Goal: Find specific page/section: Find specific page/section

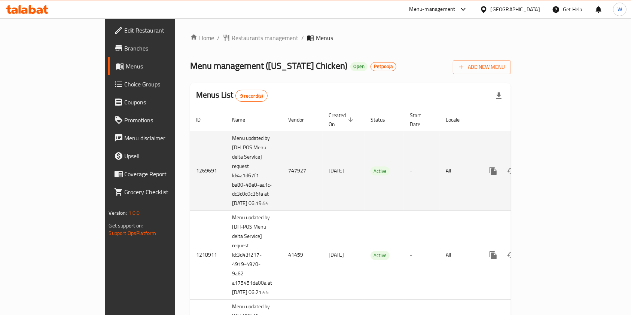
click at [282, 169] on td "747927" at bounding box center [302, 171] width 40 height 80
click at [282, 166] on td "747927" at bounding box center [302, 171] width 40 height 80
copy td "747927"
click at [551, 166] on icon "enhanced table" at bounding box center [546, 170] width 9 height 9
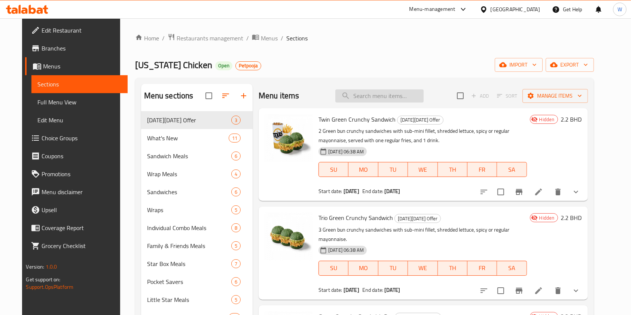
click at [360, 100] on input "search" at bounding box center [379, 95] width 88 height 13
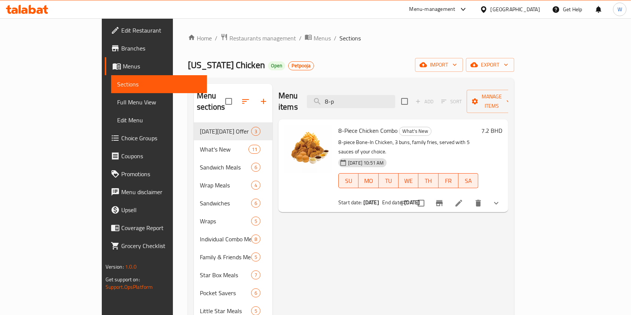
type input "8-p"
click at [469, 196] on li at bounding box center [458, 202] width 21 height 13
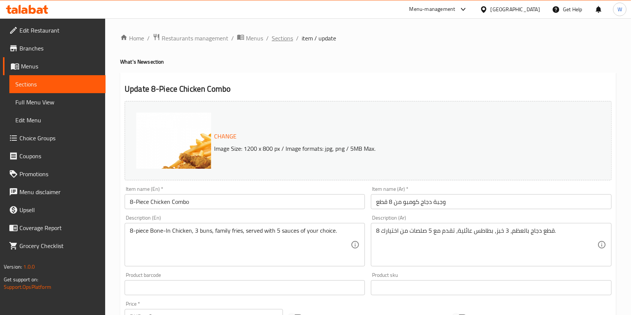
click at [283, 42] on span "Sections" at bounding box center [282, 38] width 21 height 9
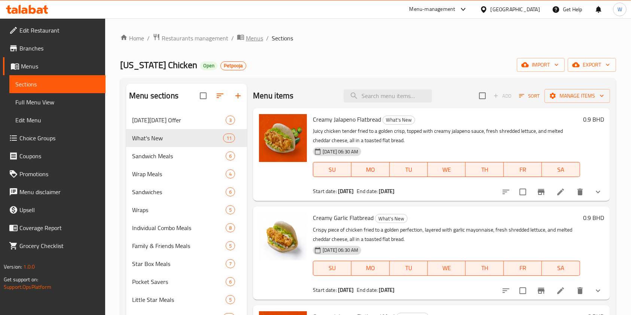
click at [259, 38] on span "Menus" at bounding box center [254, 38] width 17 height 9
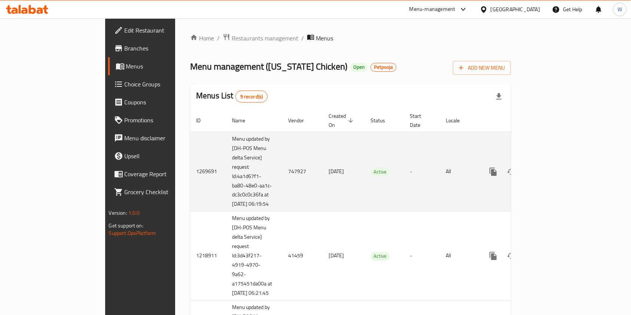
scroll to position [620, 0]
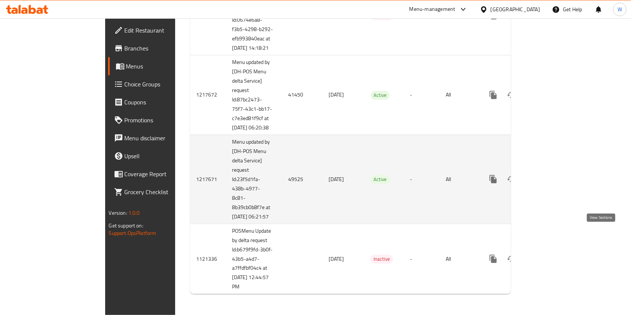
click at [551, 179] on icon "enhanced table" at bounding box center [546, 179] width 9 height 9
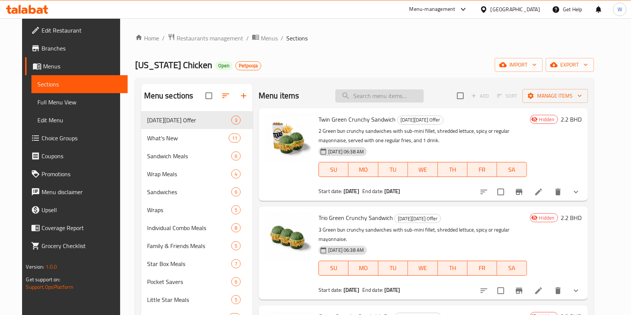
click at [382, 97] on input "search" at bounding box center [379, 95] width 88 height 13
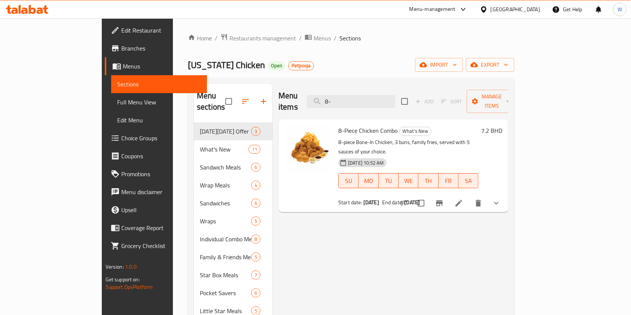
type input "8-"
click at [462, 200] on icon at bounding box center [458, 203] width 7 height 7
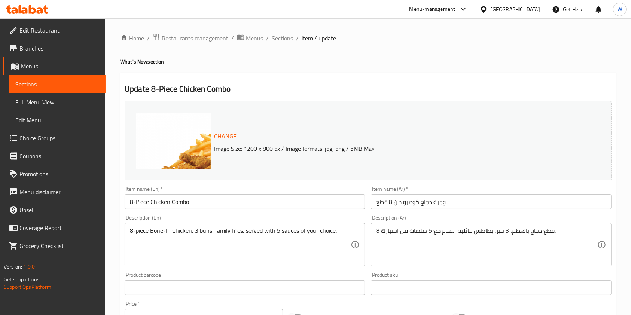
drag, startPoint x: 253, startPoint y: 38, endPoint x: 260, endPoint y: 46, distance: 10.3
click at [253, 38] on span "Menus" at bounding box center [254, 38] width 17 height 9
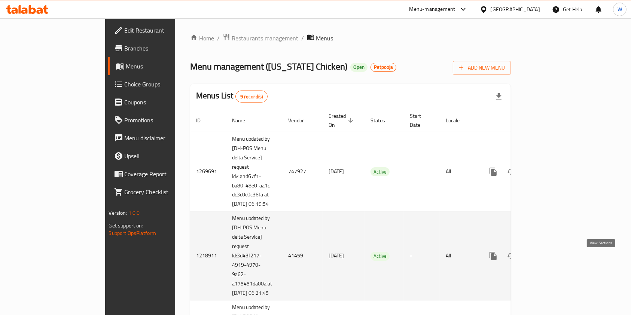
click at [551, 260] on icon "enhanced table" at bounding box center [546, 255] width 9 height 9
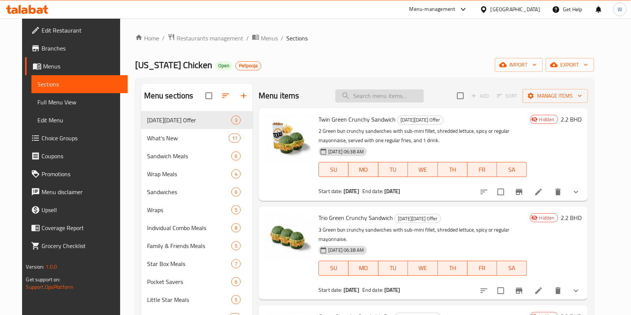
click at [407, 97] on input "search" at bounding box center [379, 95] width 88 height 13
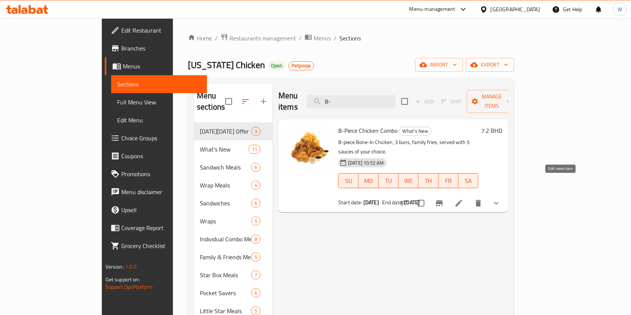
type input "8-"
click at [462, 200] on icon at bounding box center [458, 203] width 7 height 7
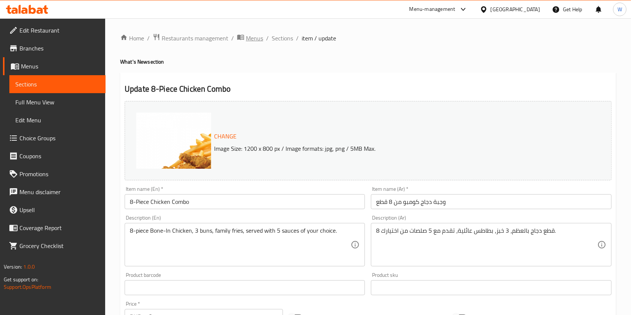
click at [247, 40] on span "Menus" at bounding box center [254, 38] width 17 height 9
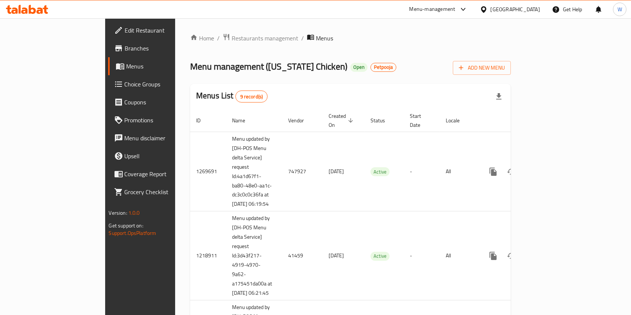
click at [411, 64] on div "Menu management ( [US_STATE] Chicken ) Open Petpooja Add New Menu" at bounding box center [350, 66] width 321 height 17
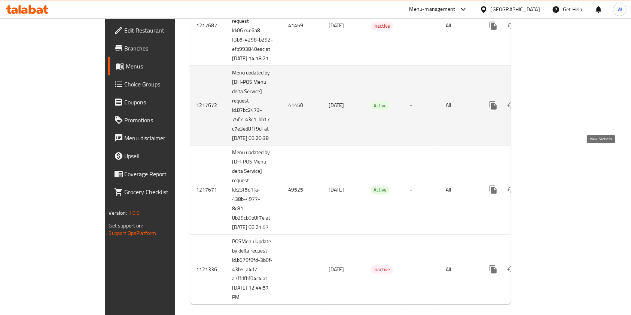
click at [551, 110] on icon "enhanced table" at bounding box center [546, 105] width 9 height 9
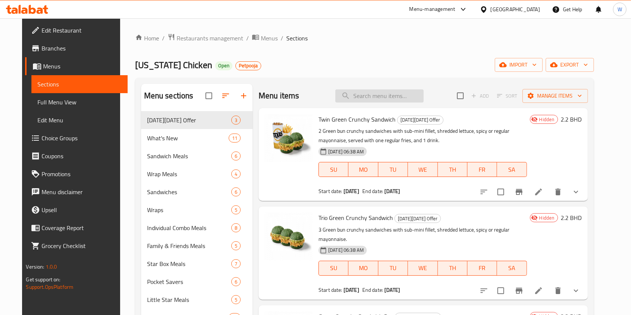
click at [410, 91] on input "search" at bounding box center [379, 95] width 88 height 13
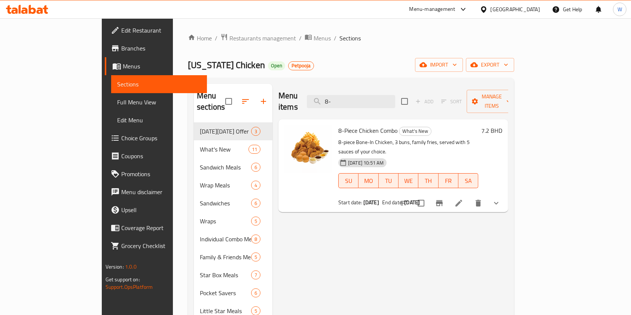
type input "8-"
click at [469, 196] on li at bounding box center [458, 202] width 21 height 13
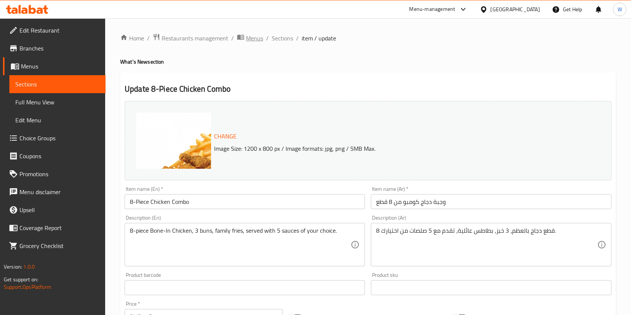
click at [249, 39] on span "Menus" at bounding box center [254, 38] width 17 height 9
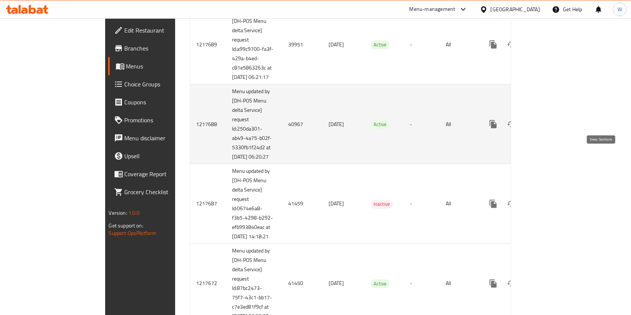
click at [550, 128] on icon "enhanced table" at bounding box center [546, 124] width 7 height 7
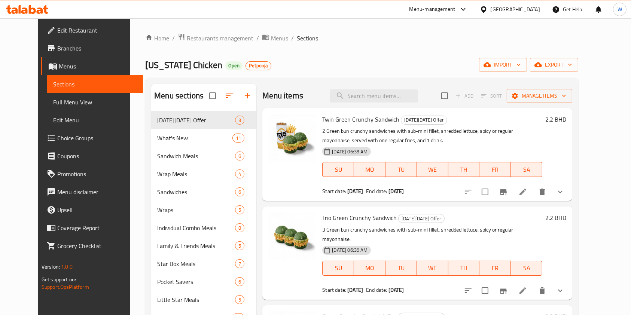
click at [383, 88] on div "Menu items Add Sort Manage items" at bounding box center [417, 96] width 310 height 24
click at [383, 89] on input "search" at bounding box center [373, 95] width 88 height 13
click at [383, 98] on input "search" at bounding box center [373, 95] width 88 height 13
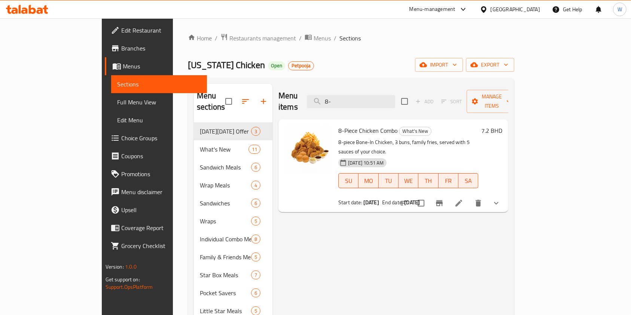
type input "8-"
click at [469, 196] on li at bounding box center [458, 202] width 21 height 13
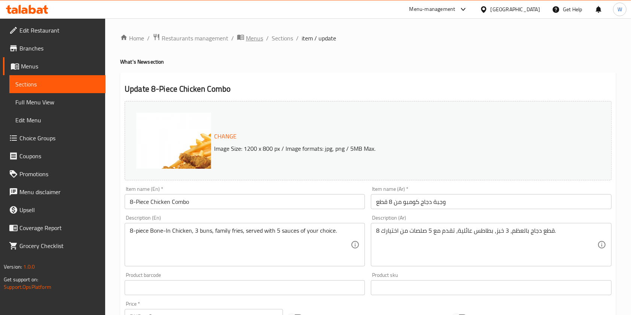
click at [253, 34] on span "Menus" at bounding box center [254, 38] width 17 height 9
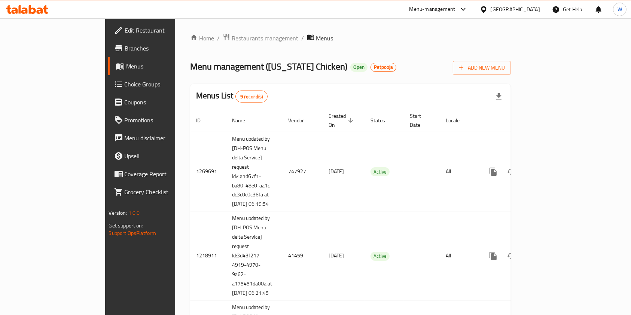
click at [375, 69] on div "Menu management ( [US_STATE] Chicken ) Open Petpooja Add New Menu" at bounding box center [350, 66] width 321 height 17
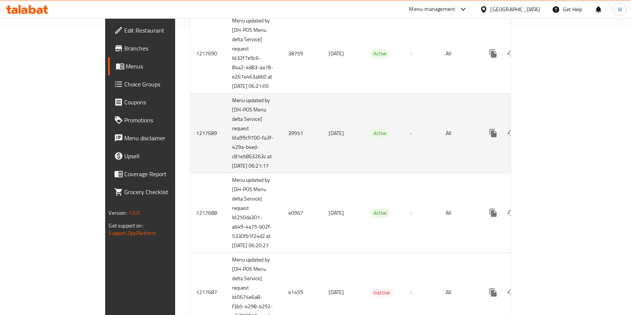
click at [556, 142] on link "enhanced table" at bounding box center [547, 133] width 18 height 18
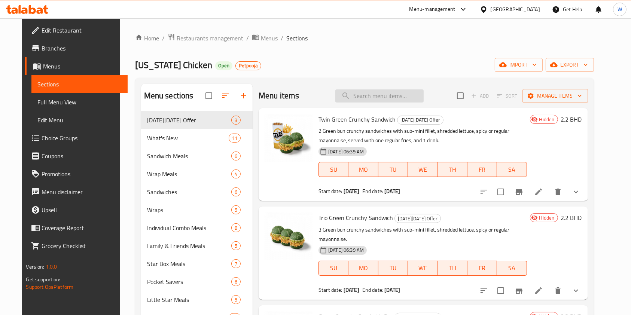
click at [393, 99] on input "search" at bounding box center [379, 95] width 88 height 13
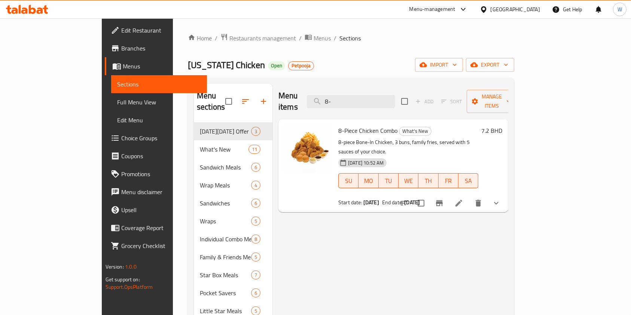
type input "8-"
click at [463, 199] on icon at bounding box center [458, 203] width 9 height 9
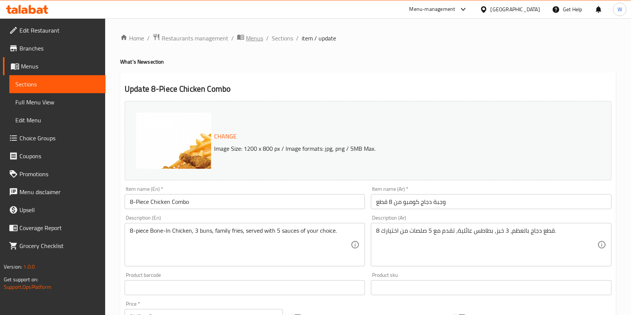
click at [248, 36] on span "Menus" at bounding box center [254, 38] width 17 height 9
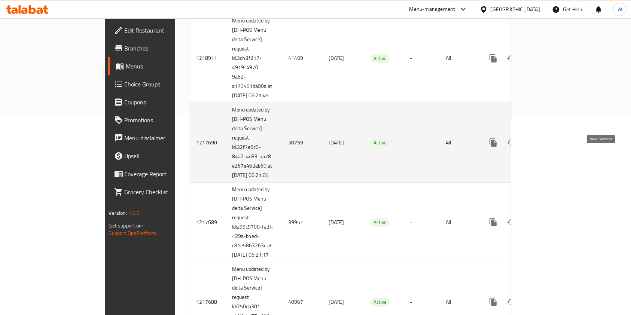
click at [551, 147] on icon "enhanced table" at bounding box center [546, 142] width 9 height 9
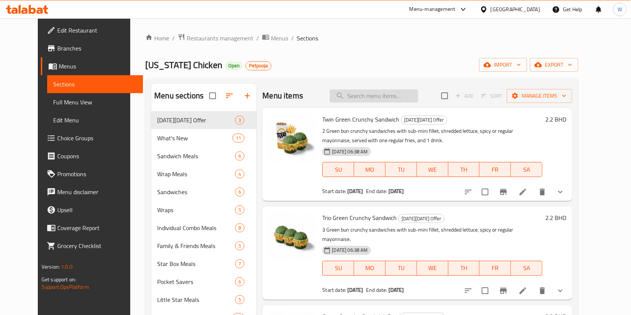
click at [391, 91] on input "search" at bounding box center [373, 95] width 88 height 13
drag, startPoint x: 394, startPoint y: 100, endPoint x: 397, endPoint y: 102, distance: 4.0
click at [397, 102] on div "Menu items Add Sort Manage items" at bounding box center [417, 96] width 310 height 24
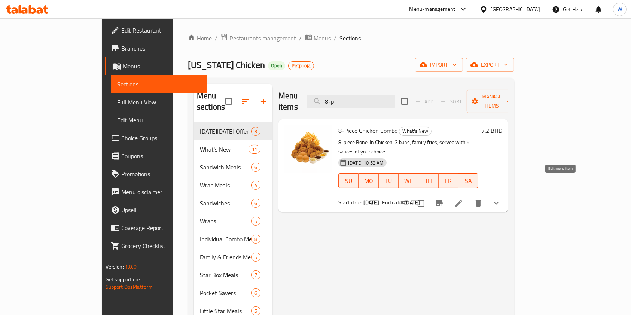
type input "8-p"
click at [463, 199] on icon at bounding box center [458, 203] width 9 height 9
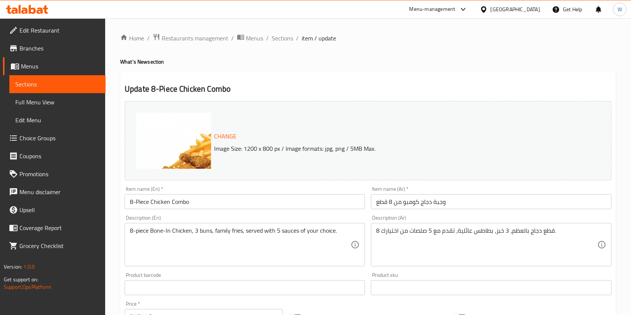
click at [285, 40] on span "Sections" at bounding box center [282, 38] width 21 height 9
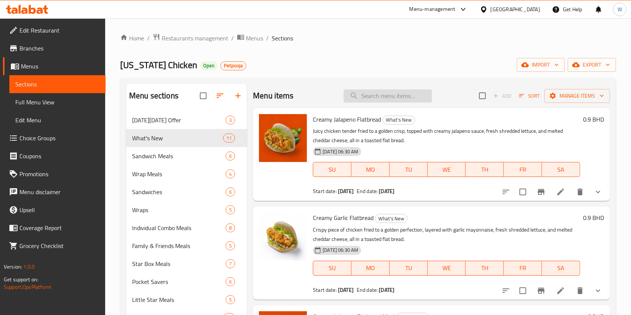
click at [384, 97] on input "search" at bounding box center [387, 95] width 88 height 13
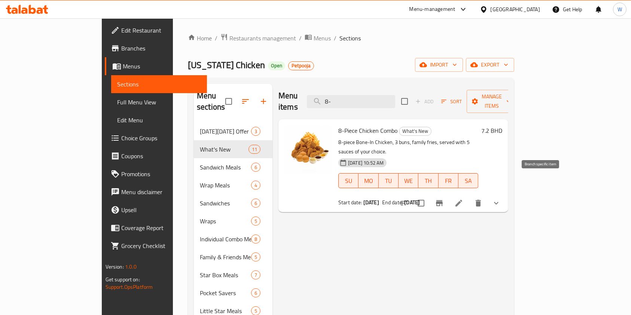
type input "8-"
click at [444, 199] on icon "Branch-specific-item" at bounding box center [439, 203] width 9 height 9
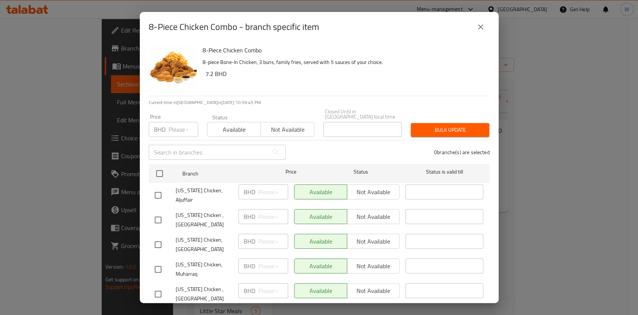
click at [481, 25] on icon "close" at bounding box center [480, 26] width 9 height 9
